Goal: Task Accomplishment & Management: Manage account settings

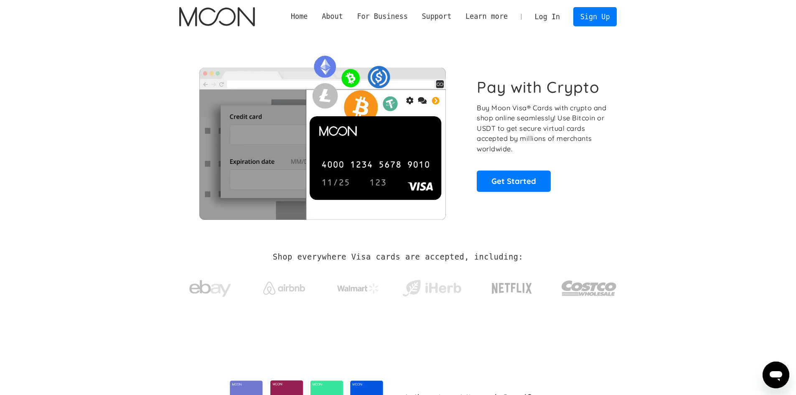
click at [556, 17] on link "Log In" at bounding box center [547, 17] width 39 height 18
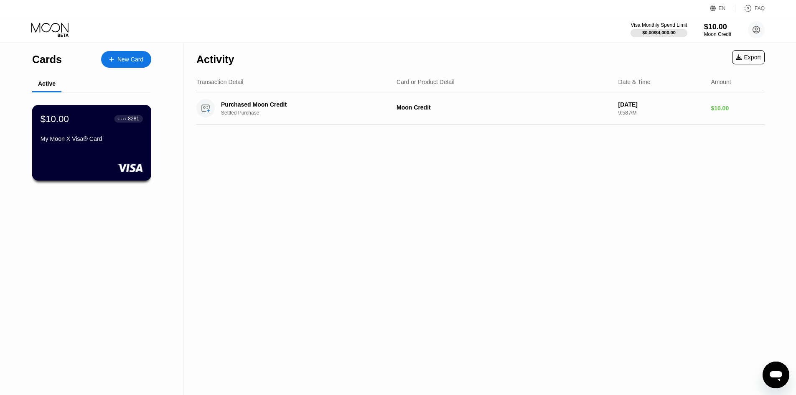
click at [107, 142] on div "My Moon X Visa® Card" at bounding box center [92, 138] width 102 height 7
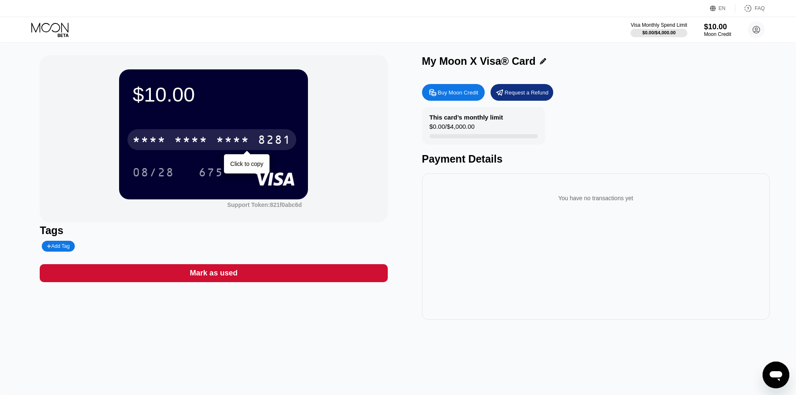
click at [198, 140] on div "* * * *" at bounding box center [190, 140] width 33 height 13
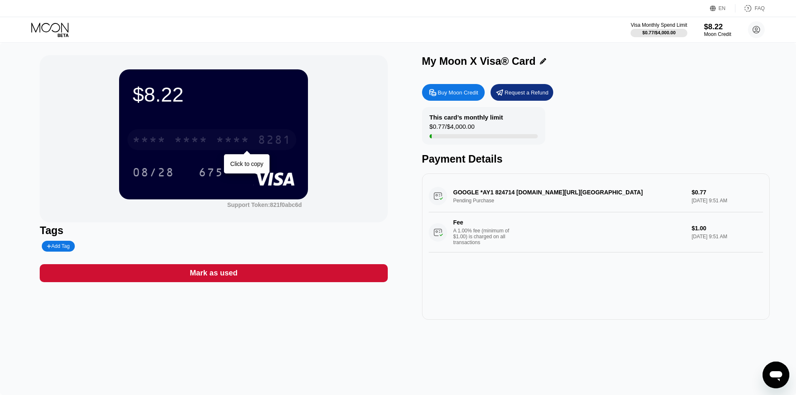
click at [232, 141] on div "* * * *" at bounding box center [232, 140] width 33 height 13
